Goal: Information Seeking & Learning: Find specific page/section

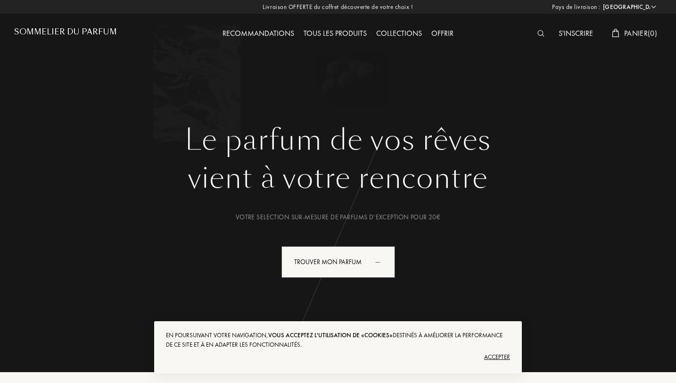
select select "FR"
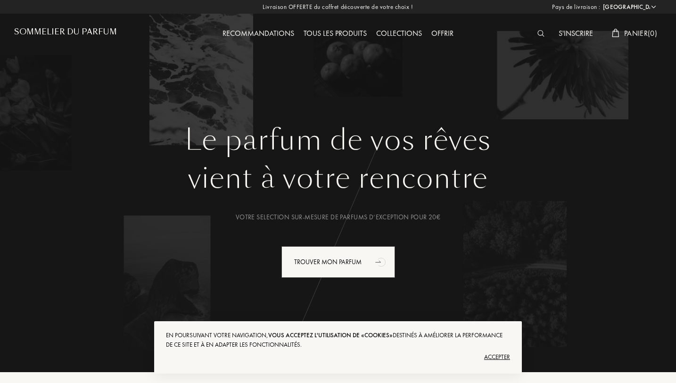
click at [539, 33] on img at bounding box center [540, 33] width 7 height 7
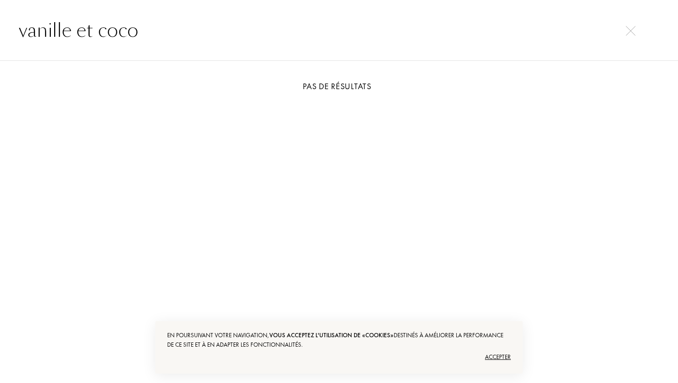
click at [426, 20] on input "vanille et coco" at bounding box center [339, 30] width 678 height 28
drag, startPoint x: 153, startPoint y: 33, endPoint x: 9, endPoint y: 13, distance: 145.1
click at [9, 13] on div "vanille et coco" at bounding box center [339, 30] width 678 height 61
type input "[PERSON_NAME]"
click at [633, 33] on img at bounding box center [631, 31] width 10 height 10
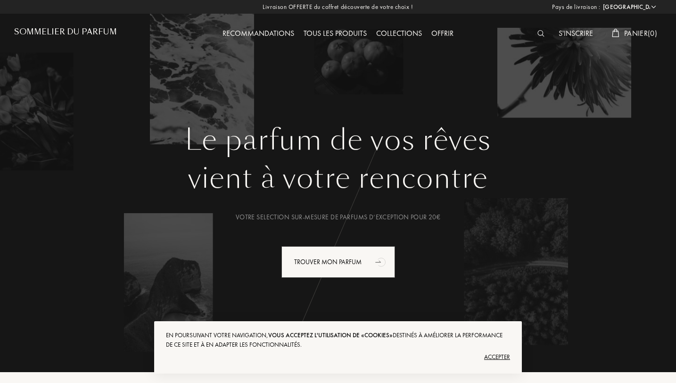
click at [532, 33] on div at bounding box center [542, 34] width 21 height 12
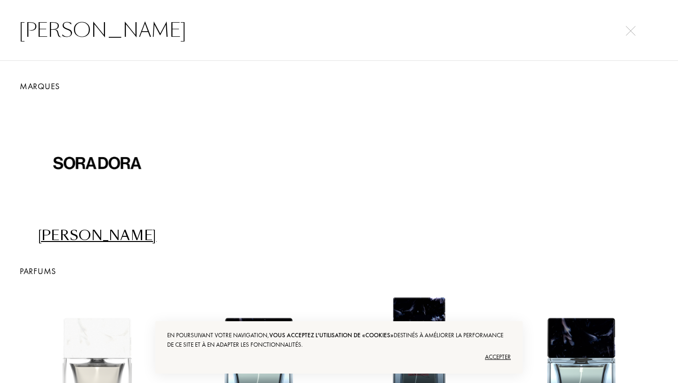
scroll to position [700, 0]
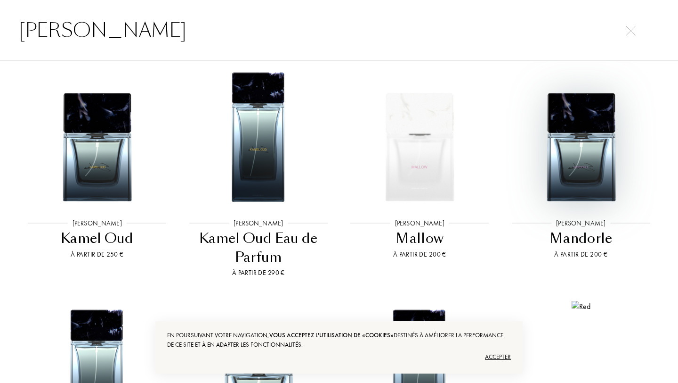
type input "[PERSON_NAME]"
click at [634, 34] on img at bounding box center [631, 31] width 10 height 10
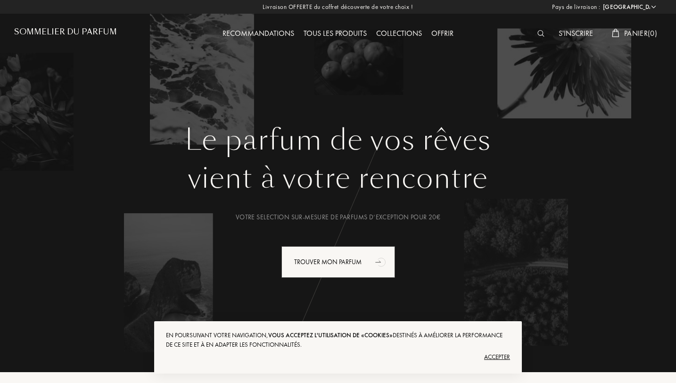
click at [537, 34] on img at bounding box center [540, 33] width 7 height 7
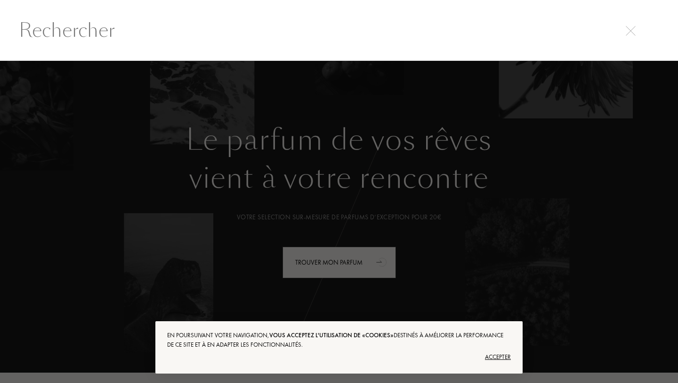
scroll to position [0, 0]
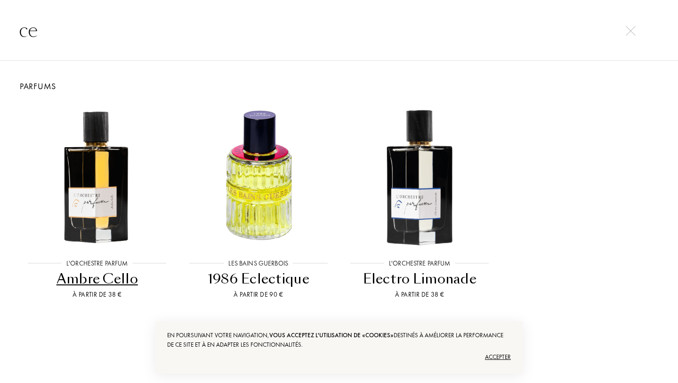
type input "c"
